Goal: Task Accomplishment & Management: Use online tool/utility

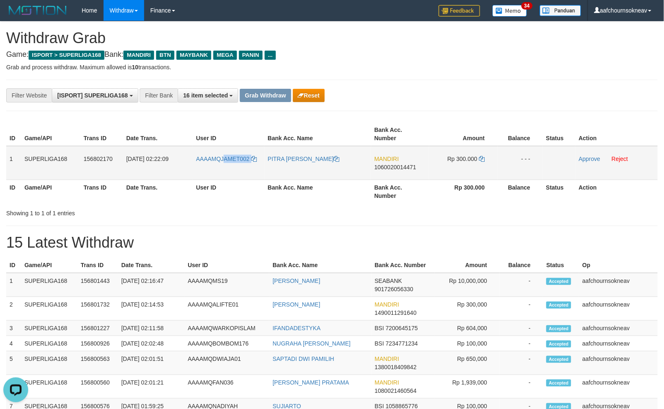
drag, startPoint x: 236, startPoint y: 158, endPoint x: 224, endPoint y: 157, distance: 12.4
click at [224, 157] on td "AAAAMQJAMET002" at bounding box center [229, 163] width 72 height 34
click at [392, 164] on span "1060020014471" at bounding box center [396, 167] width 42 height 7
click at [482, 156] on icon at bounding box center [483, 159] width 6 height 6
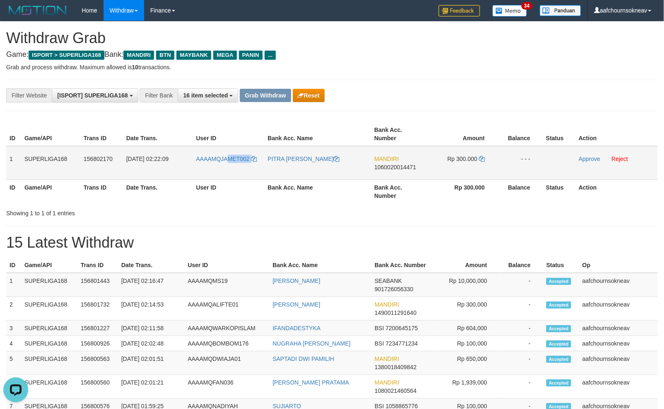
drag, startPoint x: 242, startPoint y: 156, endPoint x: 357, endPoint y: 126, distance: 118.4
click at [228, 155] on td "AAAAMQJAMET002" at bounding box center [229, 163] width 72 height 34
copy link "MET002"
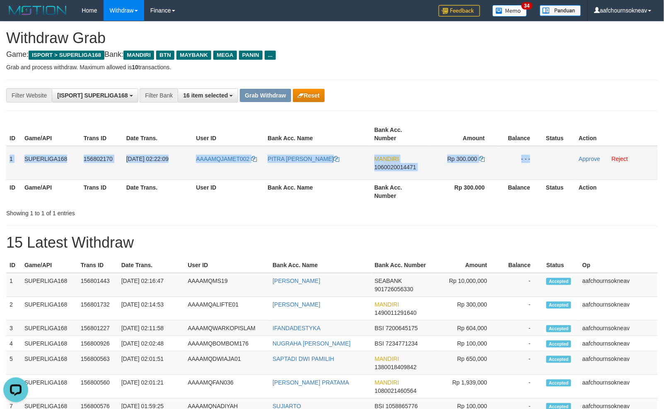
copy tr "1 SUPERLIGA168 156802170 [DATE] 02:22:09 AAAAMQJAMET002 PITRA [PERSON_NAME] MAN…"
drag, startPoint x: 10, startPoint y: 150, endPoint x: 575, endPoint y: 154, distance: 564.5
click at [575, 154] on tr "1 SUPERLIGA168 156802170 [DATE] 02:22:09 AAAAMQJAMET002 PITRA [PERSON_NAME] MAN…" at bounding box center [332, 163] width 652 height 34
click at [585, 155] on link "Approve" at bounding box center [590, 158] width 22 height 7
